Goal: Task Accomplishment & Management: Manage account settings

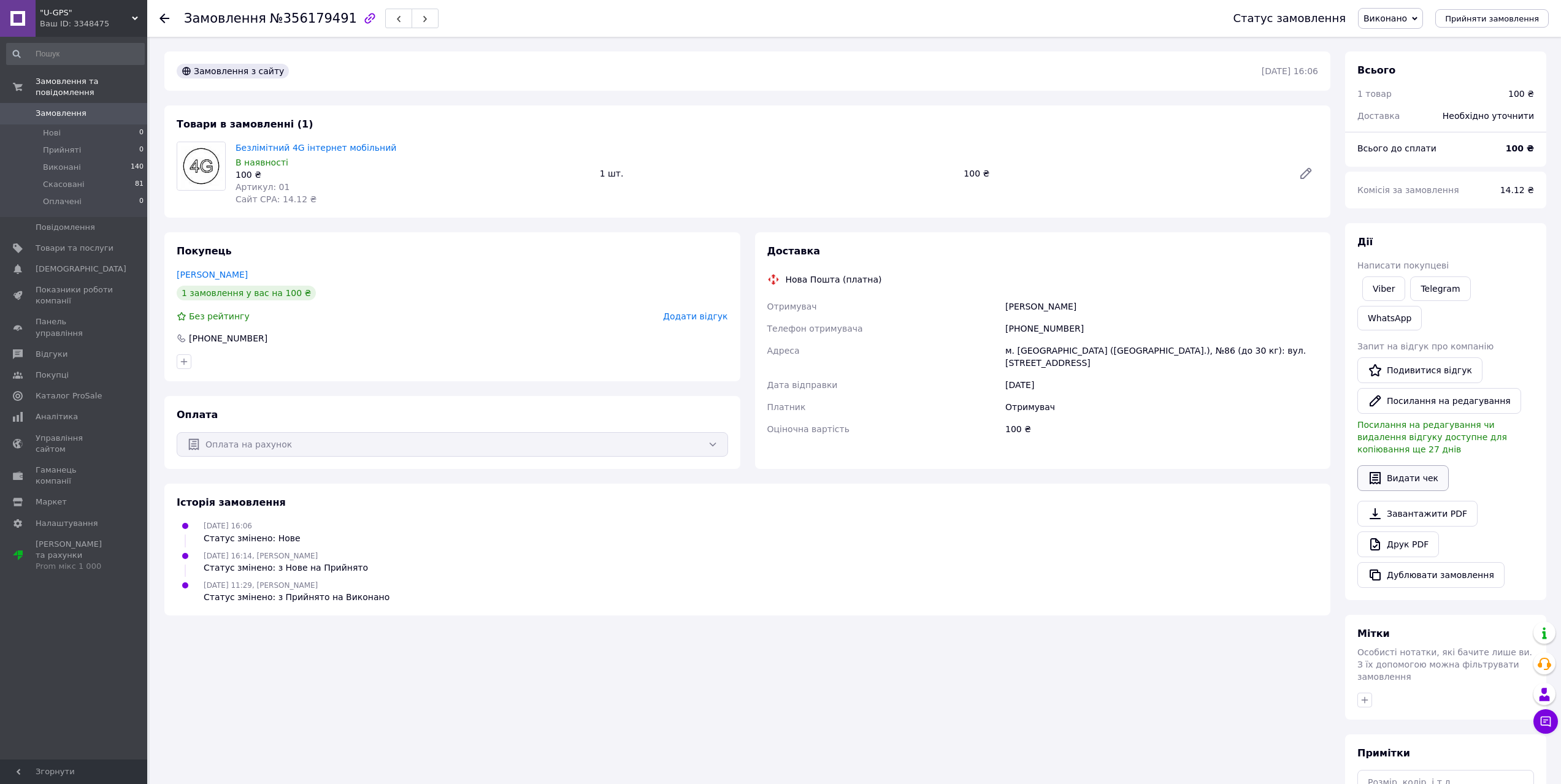
click at [1423, 465] on button "Видати чек" at bounding box center [1403, 478] width 91 height 26
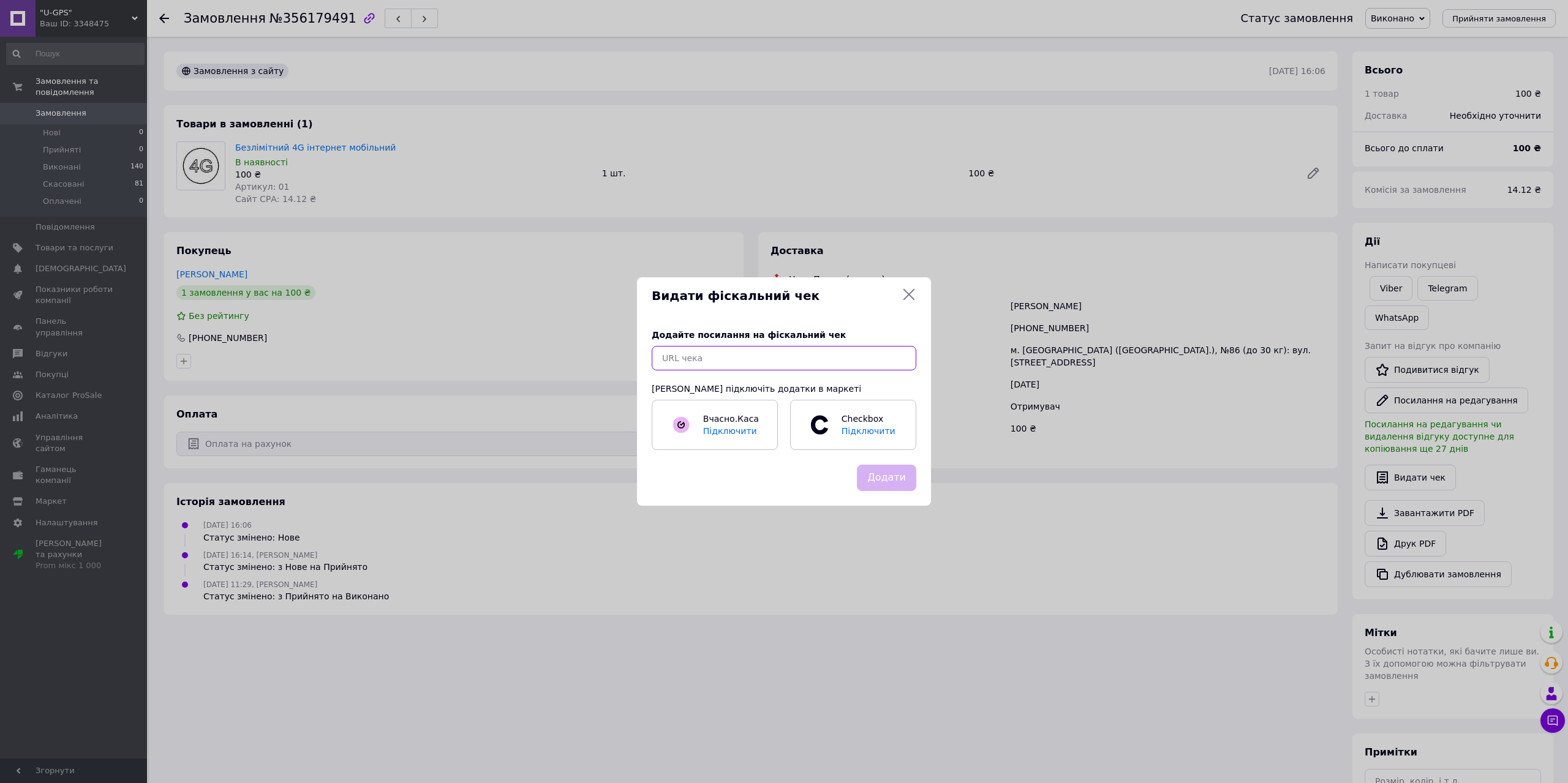
click at [676, 356] on input "text" at bounding box center [784, 358] width 265 height 24
click at [909, 293] on icon at bounding box center [909, 294] width 15 height 15
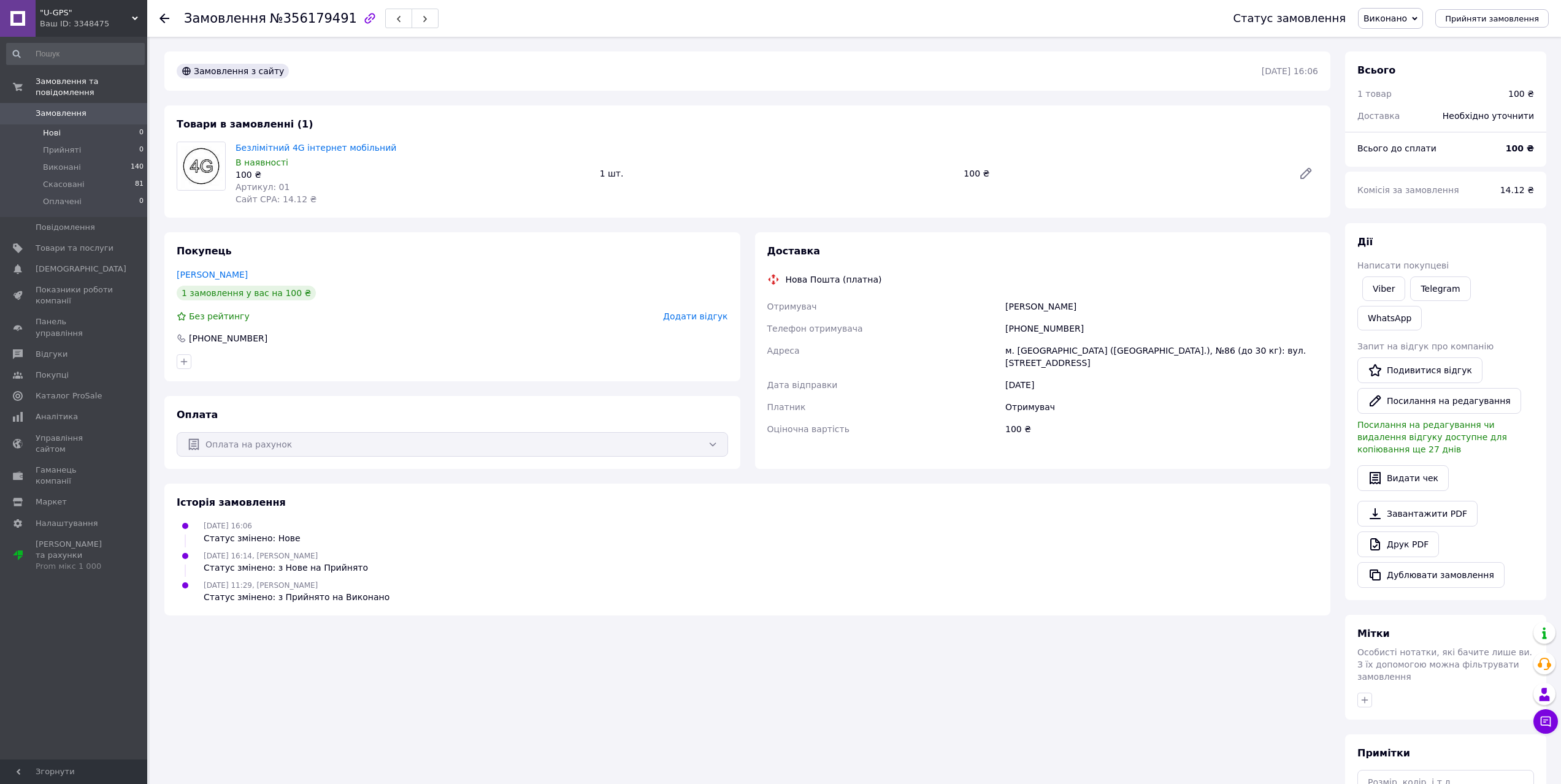
click at [49, 127] on span "Нові" at bounding box center [51, 132] width 18 height 11
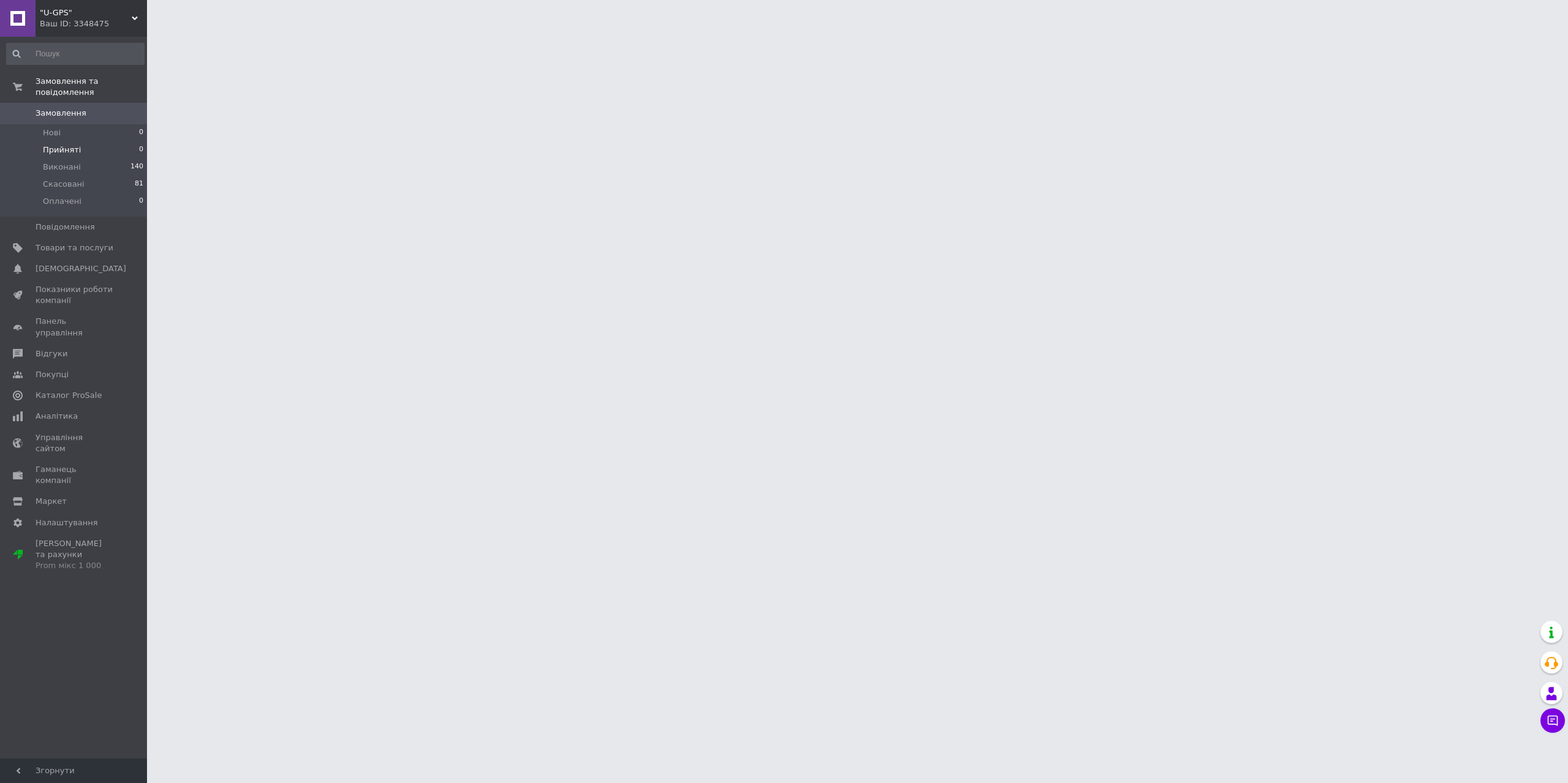
click at [51, 144] on span "Прийняті" at bounding box center [61, 149] width 38 height 11
click at [75, 285] on span "Показники роботи компанії" at bounding box center [74, 294] width 78 height 22
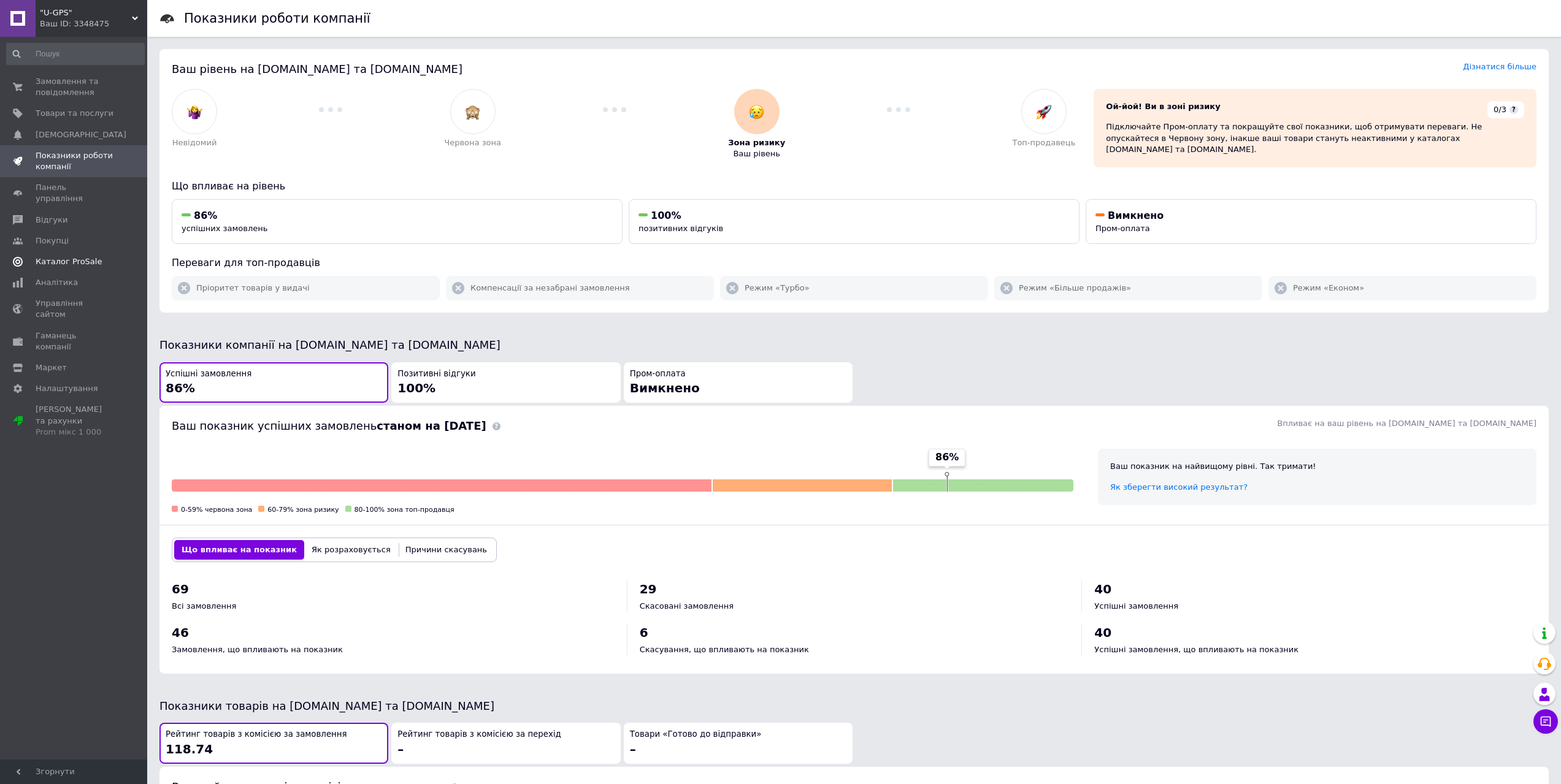
click at [77, 256] on span "Каталог ProSale" at bounding box center [68, 261] width 66 height 11
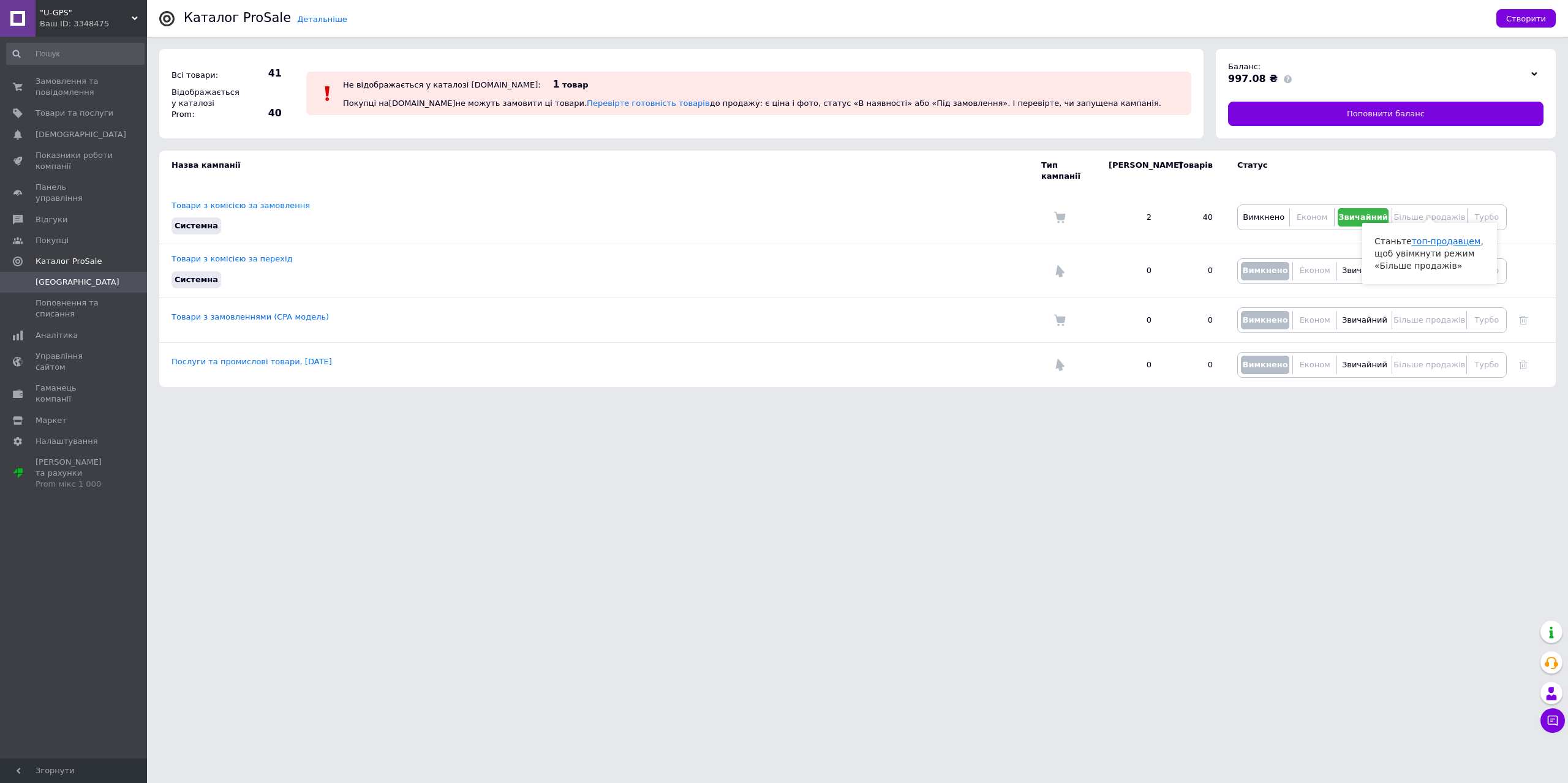
click at [1432, 243] on link "топ-продавцем" at bounding box center [1446, 241] width 69 height 10
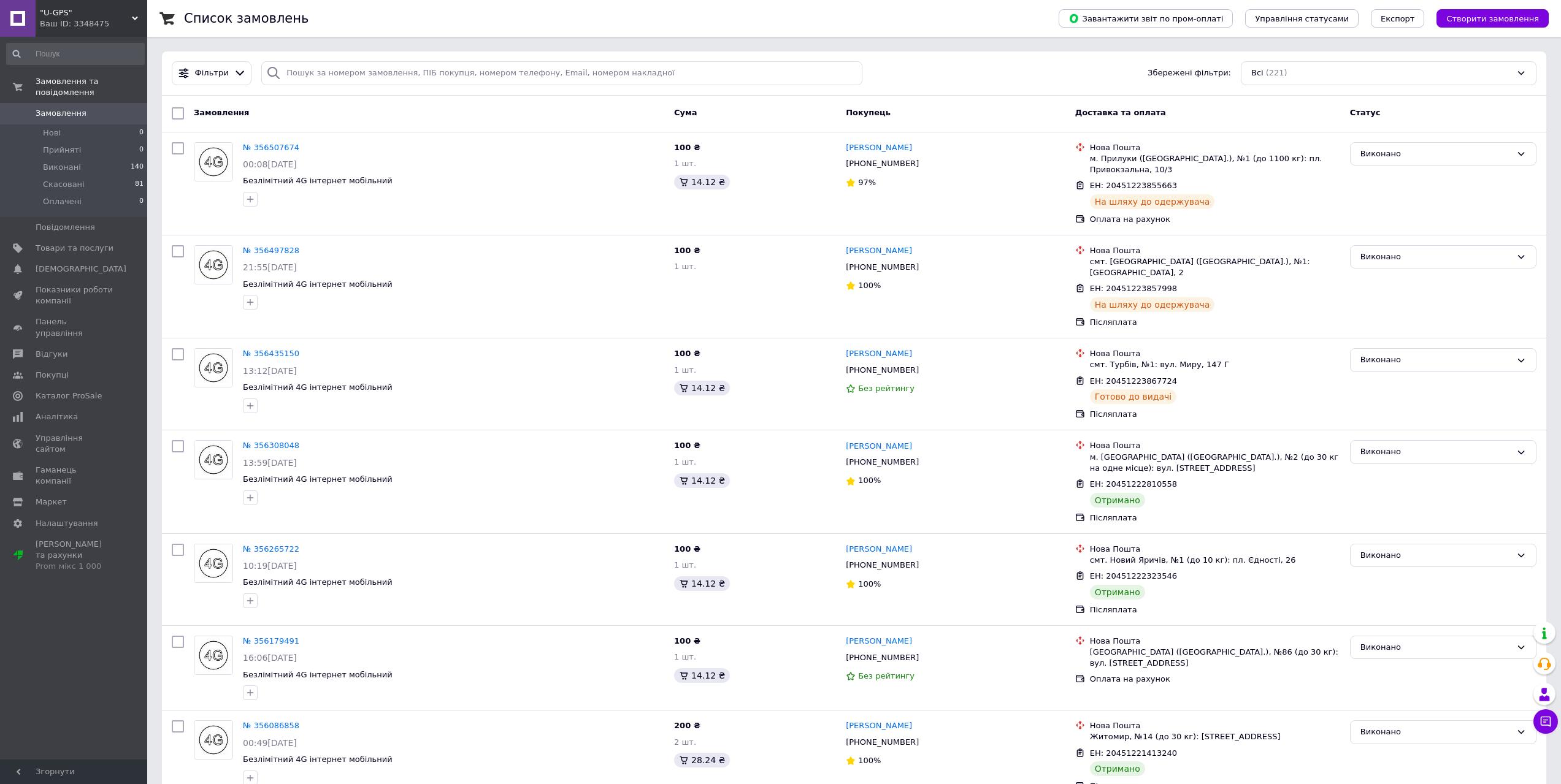
drag, startPoint x: 1184, startPoint y: 21, endPoint x: 1011, endPoint y: 68, distance: 179.3
click at [1011, 68] on div "Фільтри Збережені фільтри: Всі (221)" at bounding box center [854, 73] width 1374 height 24
